Goal: Task Accomplishment & Management: Use online tool/utility

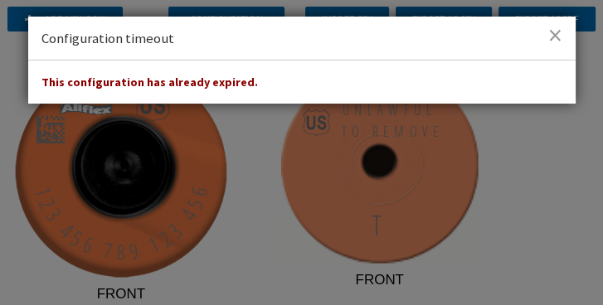
drag, startPoint x: 554, startPoint y: 30, endPoint x: 433, endPoint y: 31, distance: 121.0
click at [554, 31] on span at bounding box center [555, 35] width 14 height 17
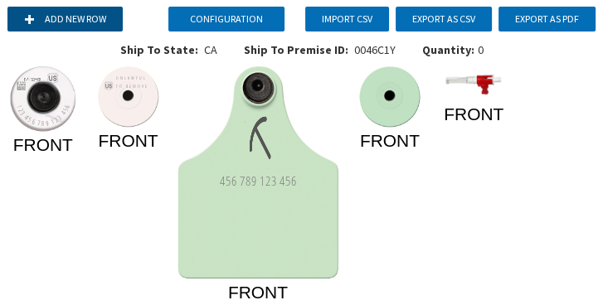
click at [70, 23] on button "Add new row" at bounding box center [64, 19] width 115 height 25
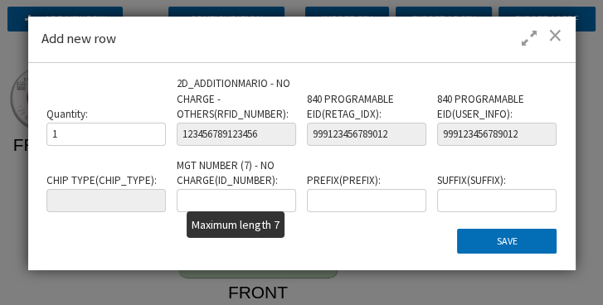
click at [275, 202] on input "text" at bounding box center [236, 200] width 119 height 23
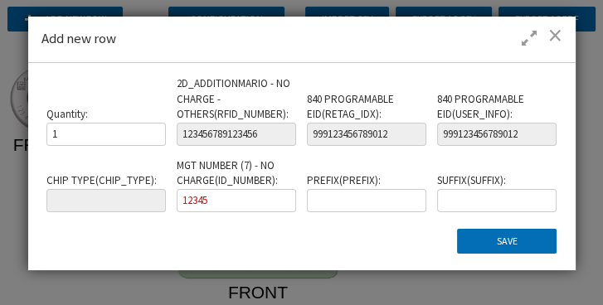
type input "12345"
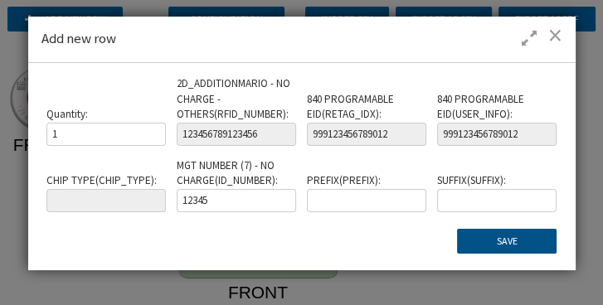
click at [523, 238] on button "Save" at bounding box center [506, 241] width 99 height 25
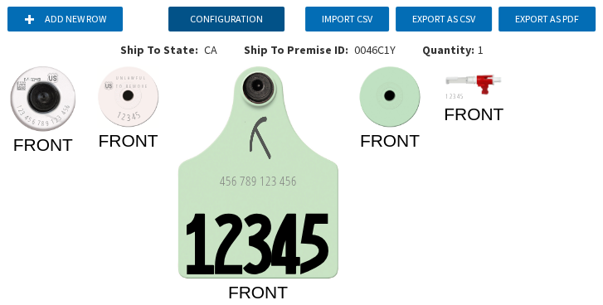
click at [258, 24] on button "Configuration" at bounding box center [226, 19] width 116 height 25
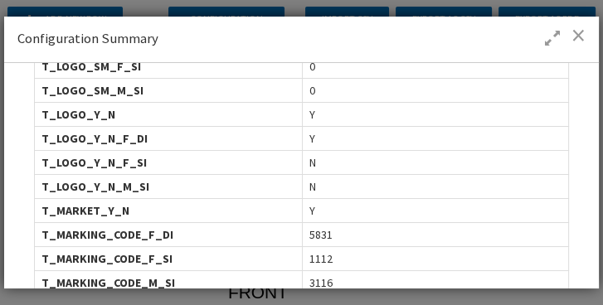
scroll to position [899, 0]
